Goal: Check status

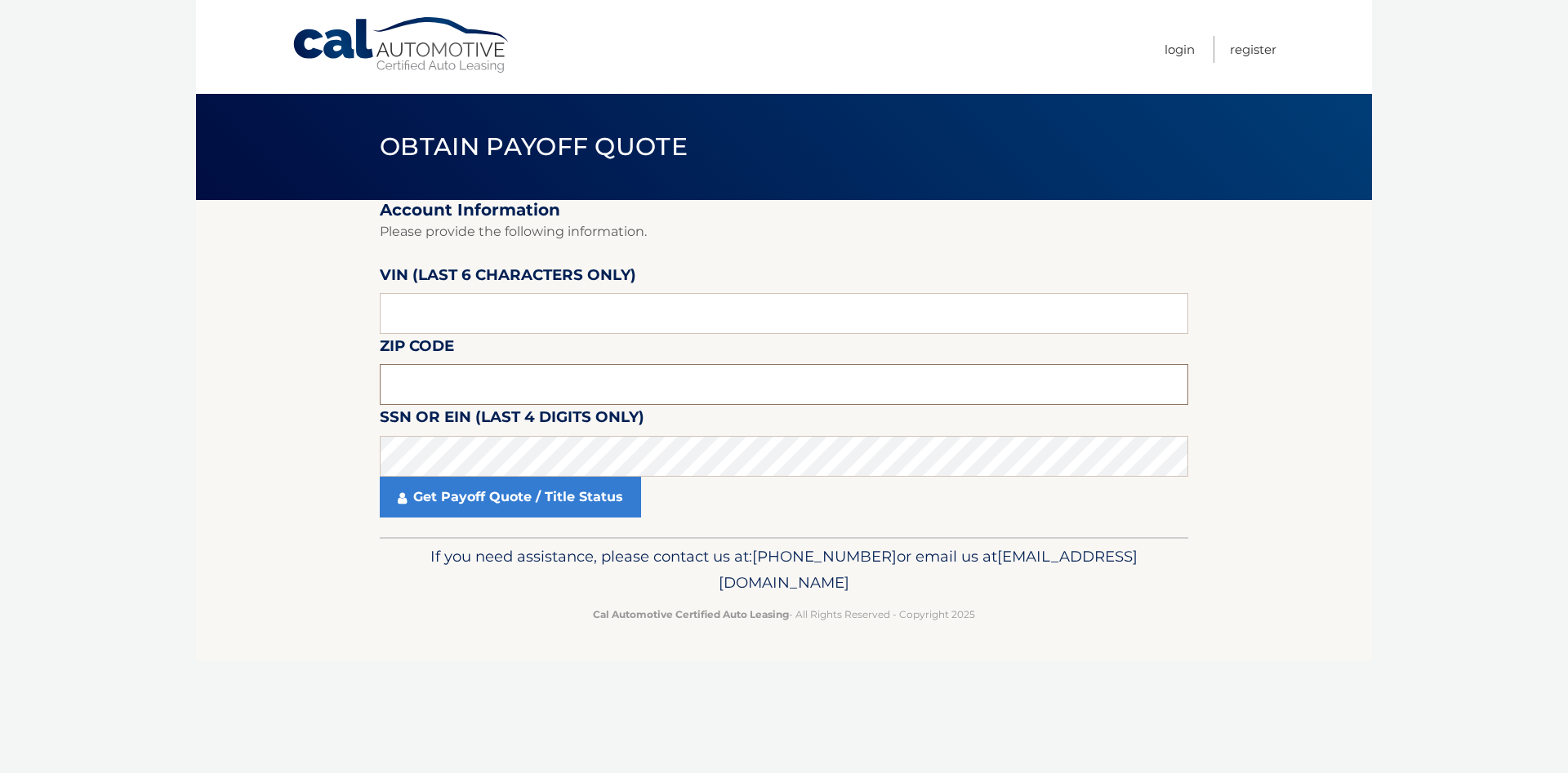
click at [499, 376] on input "text" at bounding box center [784, 384] width 809 height 41
click at [435, 371] on input "text" at bounding box center [784, 384] width 809 height 41
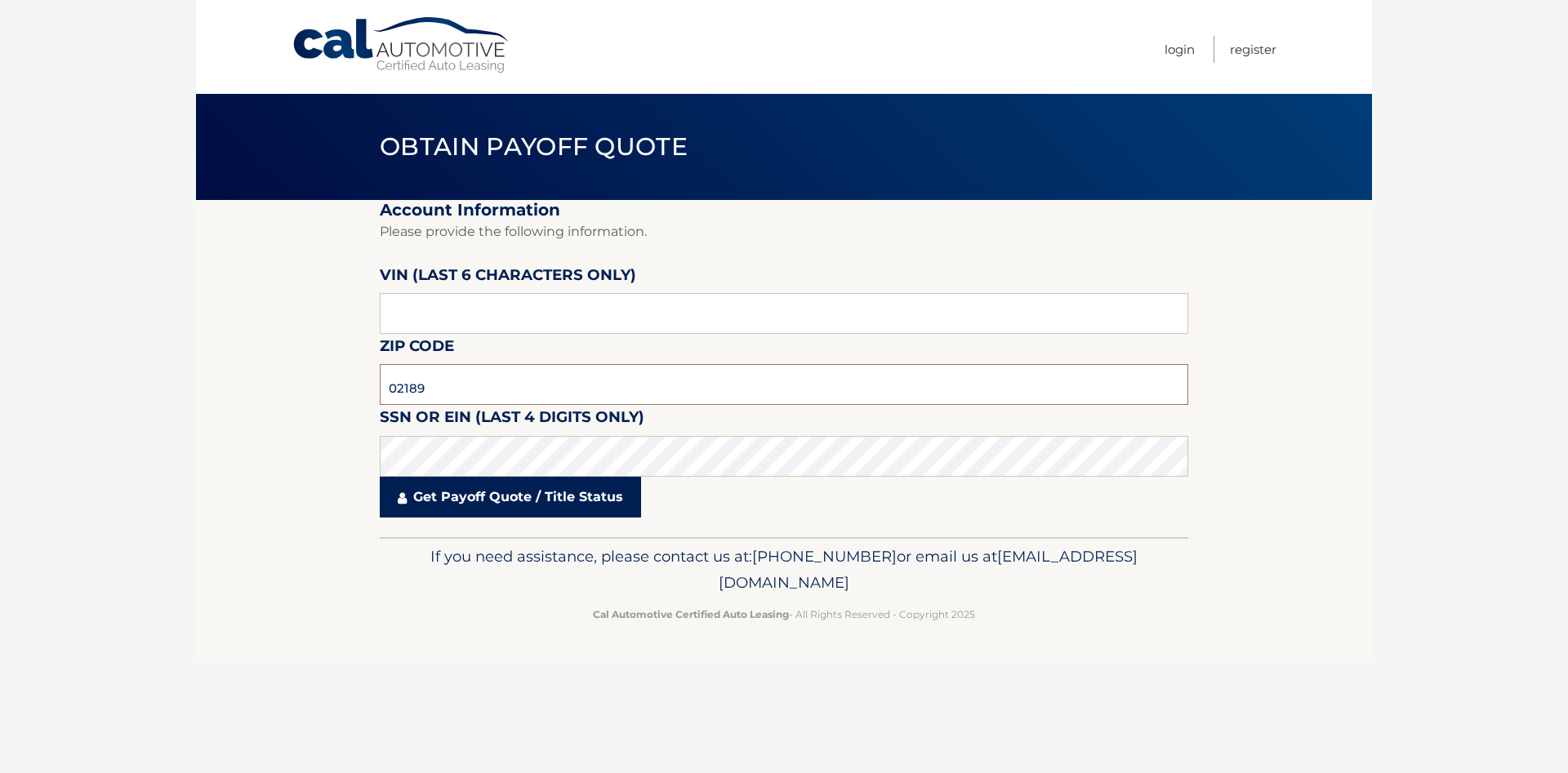
type input "02189"
click at [559, 494] on link "Get Payoff Quote / Title Status" at bounding box center [510, 497] width 261 height 41
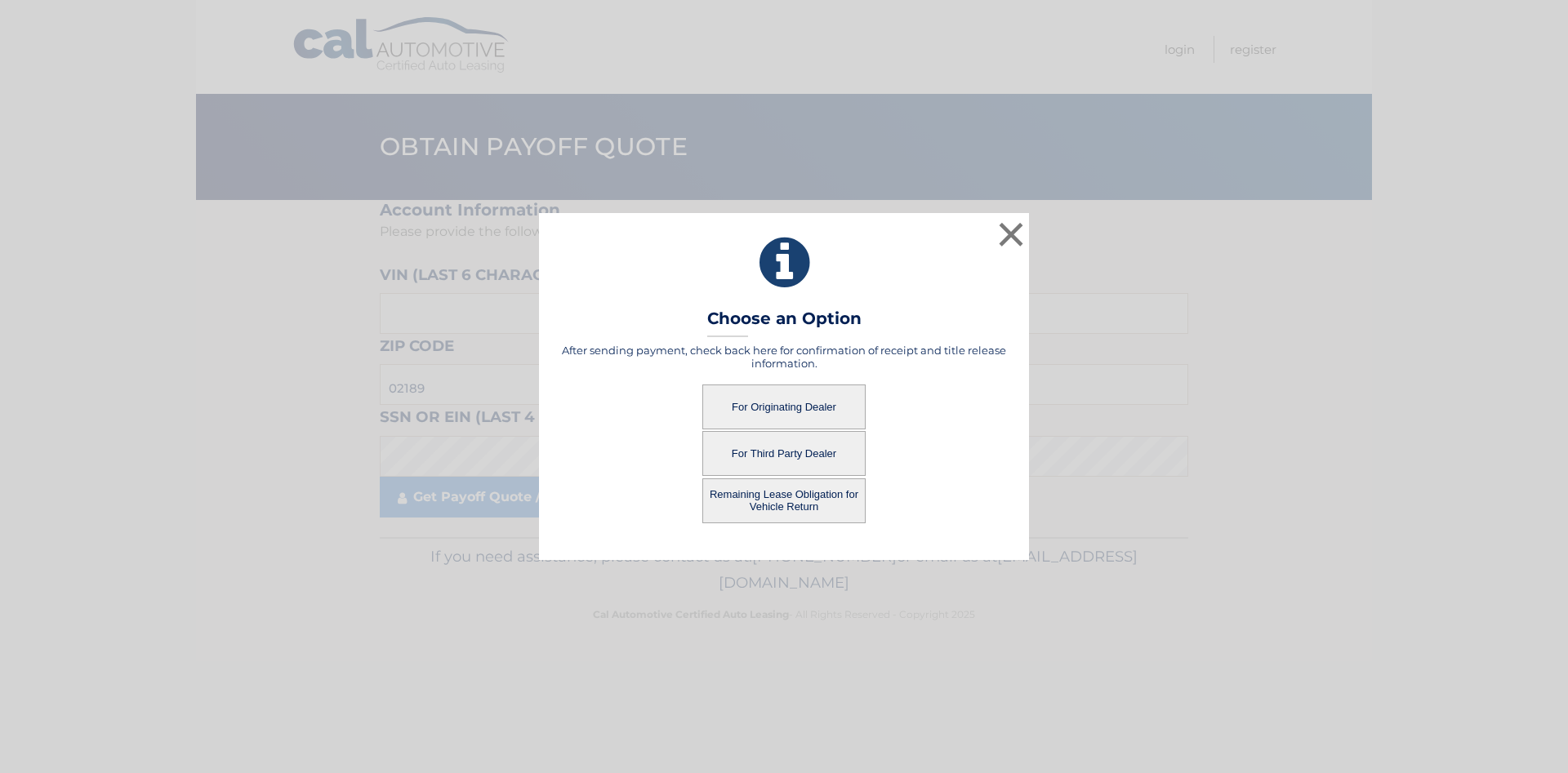
click at [756, 506] on button "Remaining Lease Obligation for Vehicle Return" at bounding box center [784, 500] width 163 height 45
click at [786, 502] on button "Remaining Lease Obligation for Vehicle Return" at bounding box center [784, 500] width 163 height 45
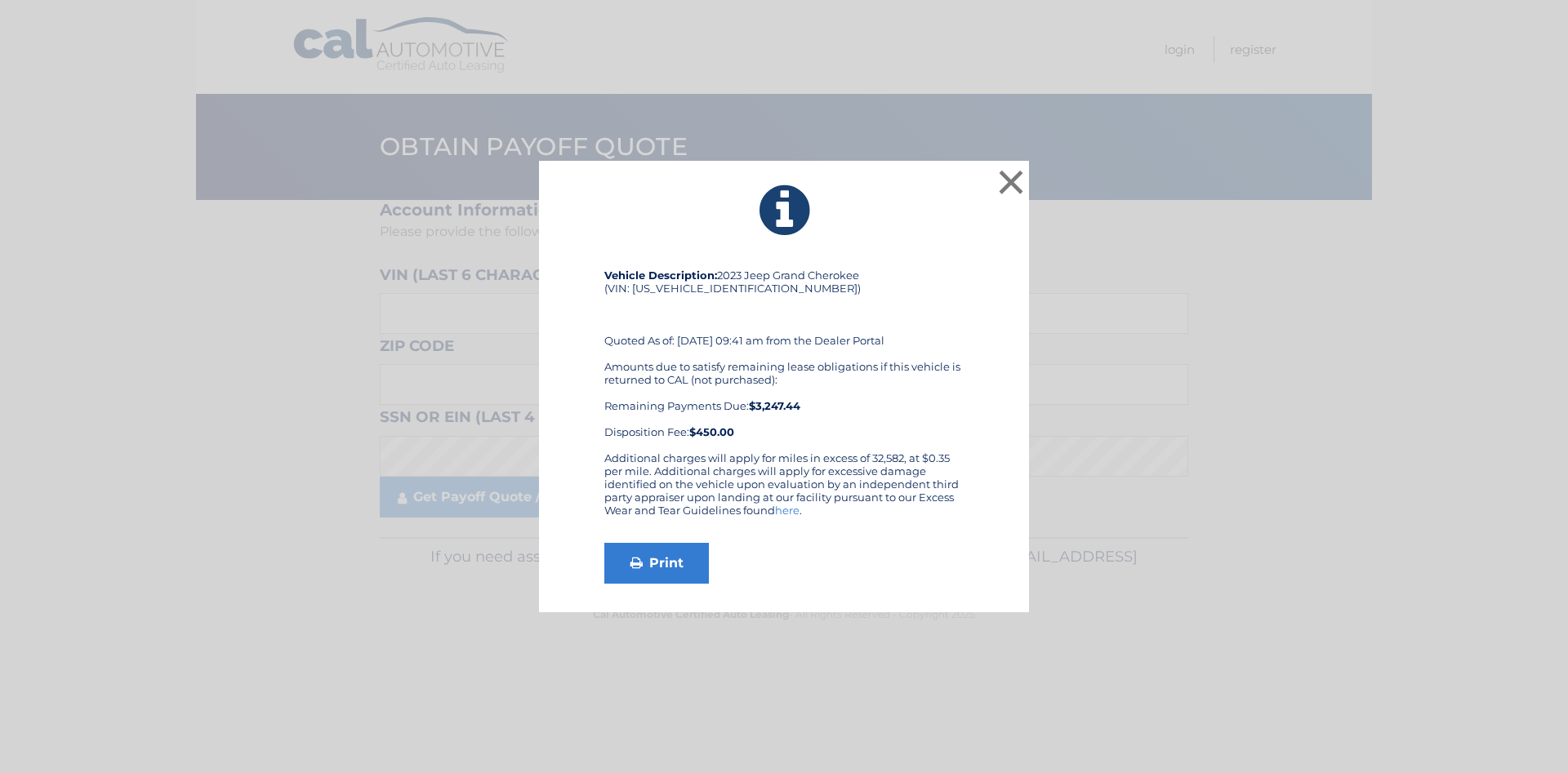
drag, startPoint x: 893, startPoint y: 299, endPoint x: 899, endPoint y: 448, distance: 149.1
click at [899, 448] on div "Vehicle Description: 2023 Jeep Grand Cherokee (VIN: [US_VEHICLE_IDENTIFICATION_…" at bounding box center [784, 360] width 359 height 183
click at [710, 414] on div "Amounts due to satisfy remaining lease obligations if this vehicle is returned …" at bounding box center [784, 398] width 359 height 78
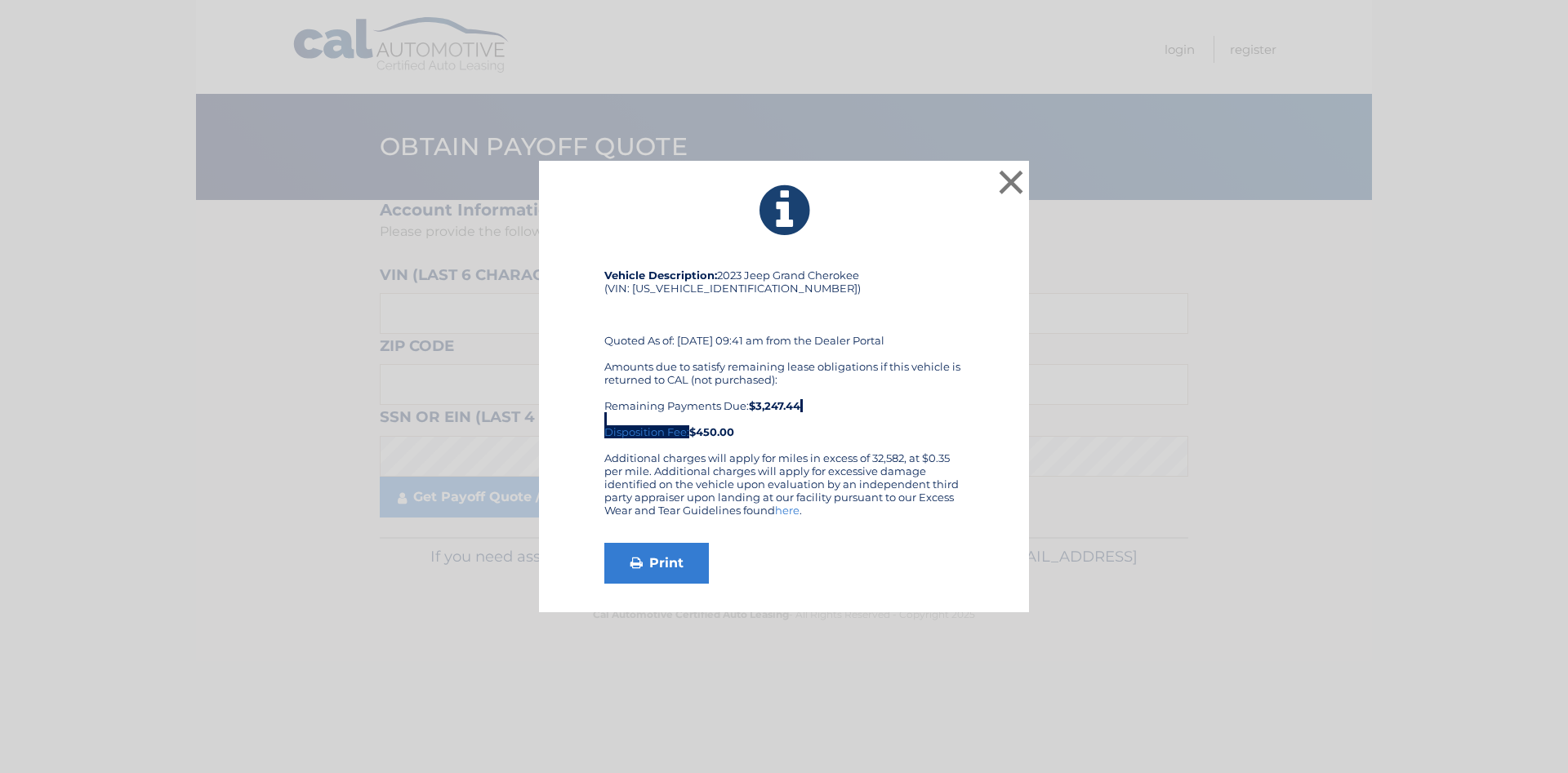
click at [710, 414] on div "Amounts due to satisfy remaining lease obligations if this vehicle is returned …" at bounding box center [784, 398] width 359 height 78
click at [715, 454] on div "Additional charges will apply for miles in excess of 32,582, at $0.35 per mile.…" at bounding box center [784, 490] width 359 height 78
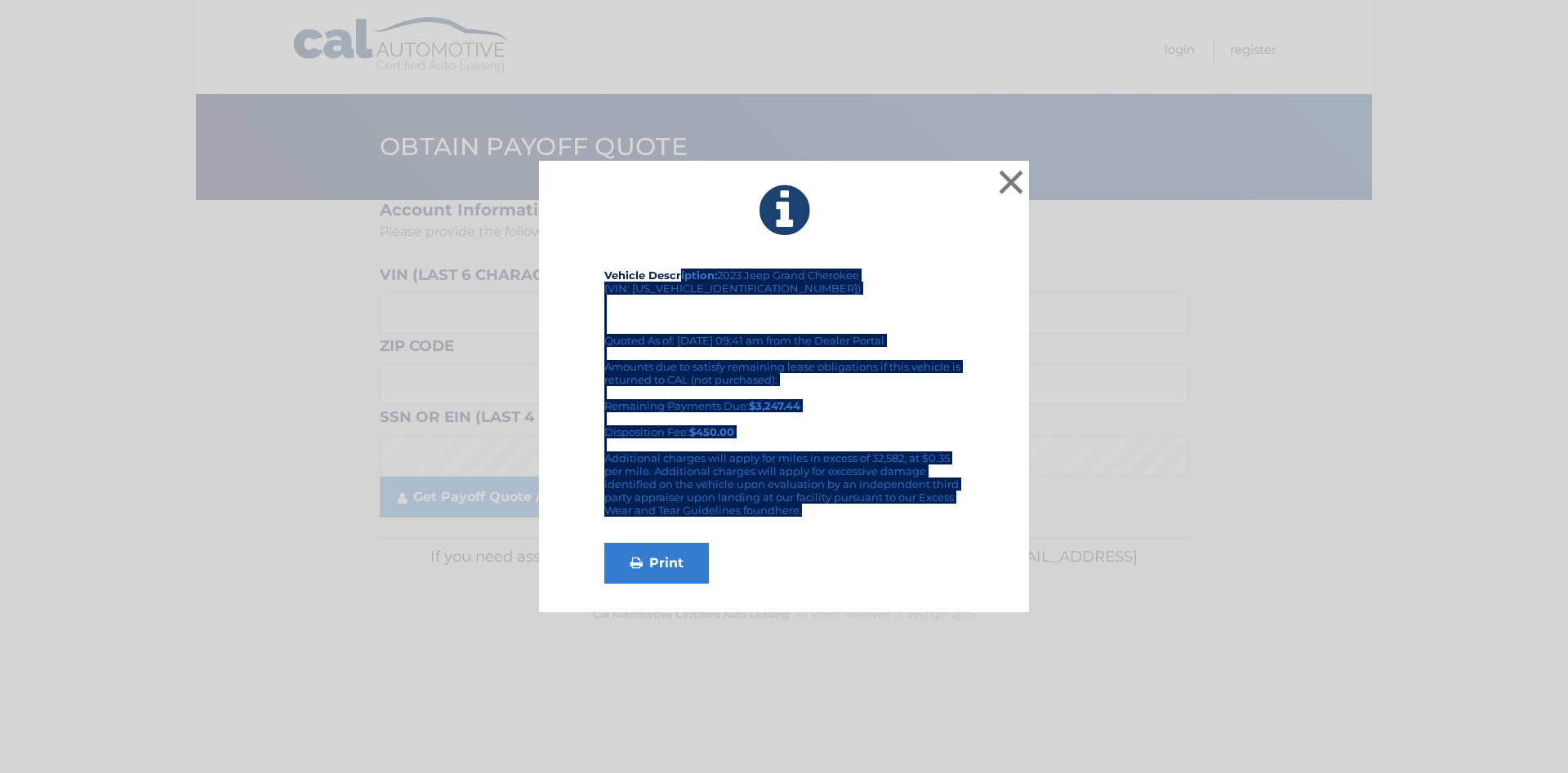
drag, startPoint x: 681, startPoint y: 277, endPoint x: 844, endPoint y: 513, distance: 286.8
click at [844, 513] on div "Vehicle Description: 2023 Jeep Grand Cherokee (VIN: [US_VEHICLE_IDENTIFICATION_…" at bounding box center [784, 426] width 359 height 315
click at [844, 513] on div "Additional charges will apply for miles in excess of 32,582, at $0.35 per mile.…" at bounding box center [784, 490] width 359 height 78
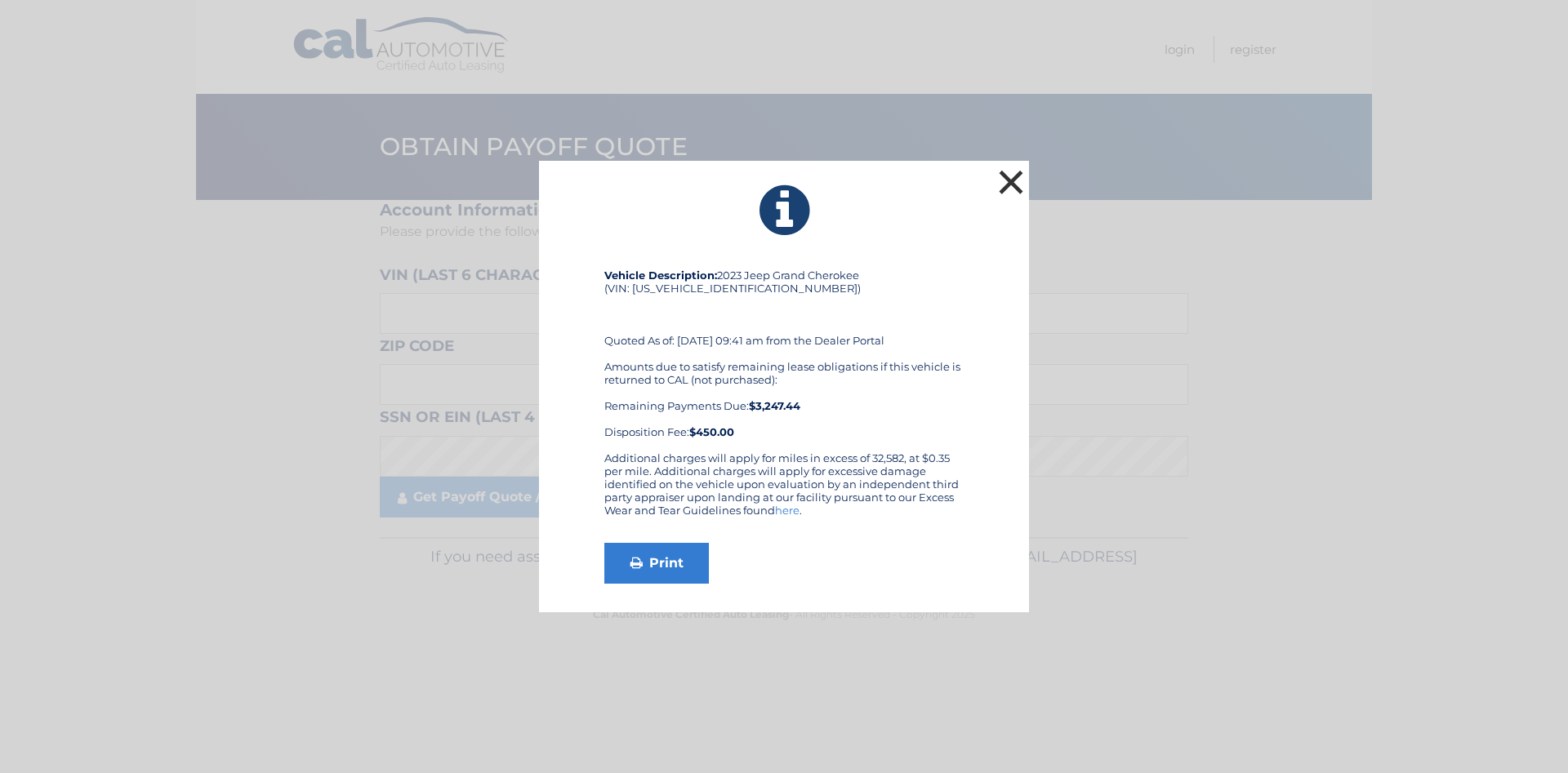
click at [1004, 174] on button "×" at bounding box center [1011, 181] width 33 height 33
